Goal: Book appointment/travel/reservation

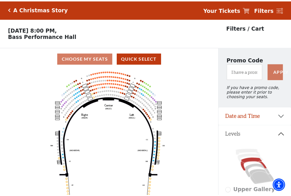
scroll to position [27, 0]
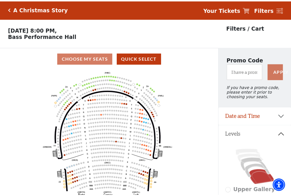
scroll to position [27, 0]
